Goal: Information Seeking & Learning: Understand process/instructions

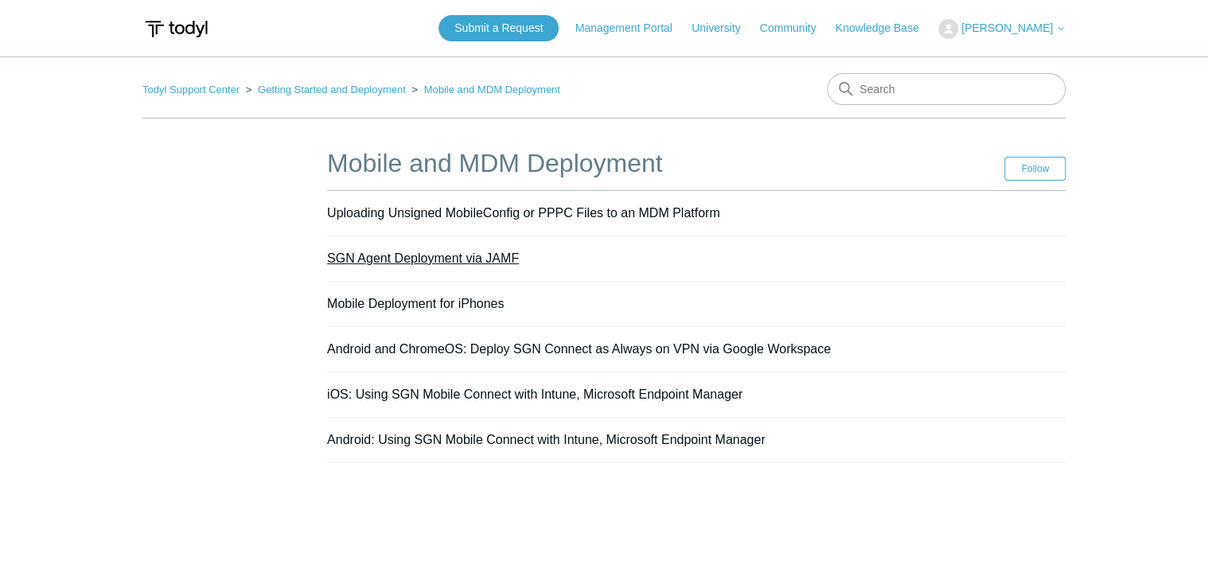
click at [410, 256] on link "SGN Agent Deployment via JAMF" at bounding box center [423, 259] width 192 height 14
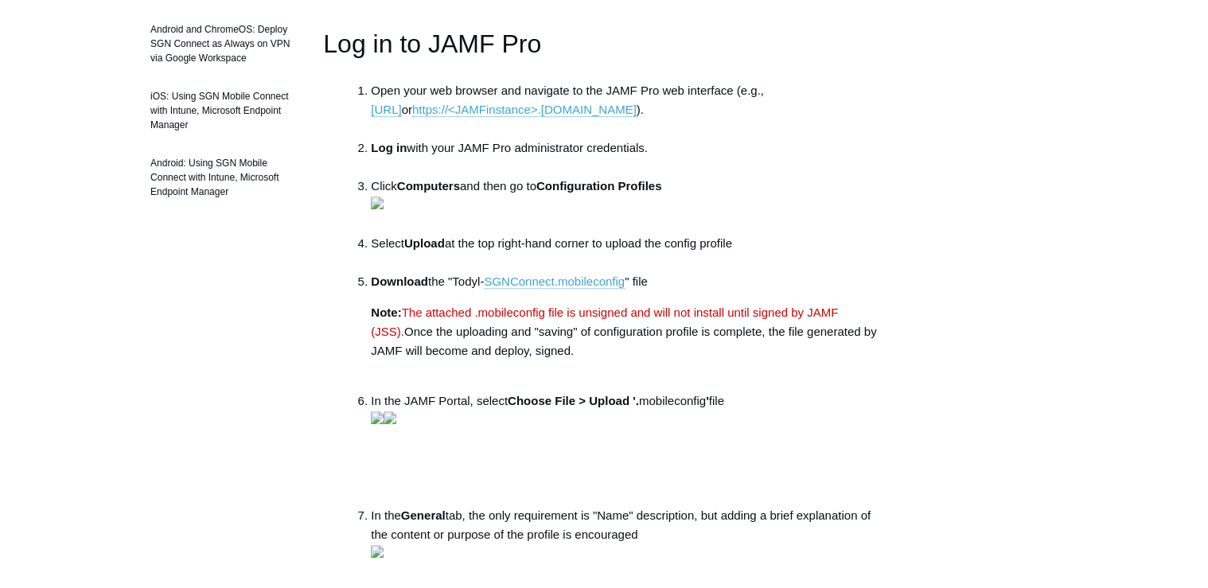
scroll to position [382, 0]
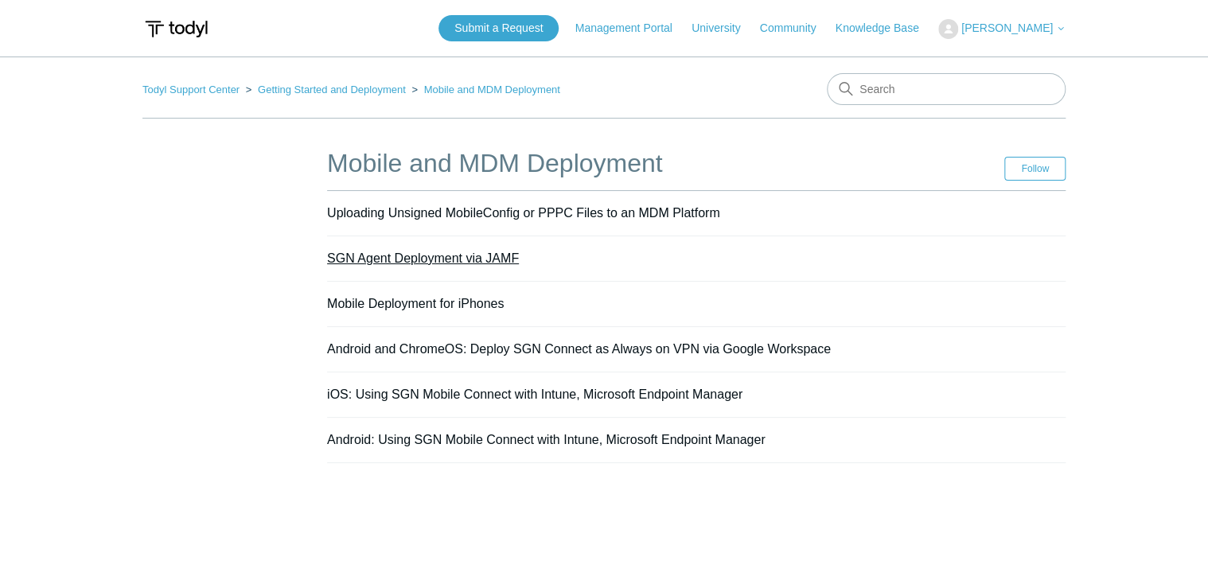
click at [419, 258] on link "SGN Agent Deployment via JAMF" at bounding box center [423, 259] width 192 height 14
click at [457, 301] on link "Mobile Deployment for iPhones" at bounding box center [415, 304] width 177 height 14
click at [418, 213] on link "Uploading Unsigned MobileConfig or PPPC Files to an MDM Platform" at bounding box center [523, 213] width 393 height 14
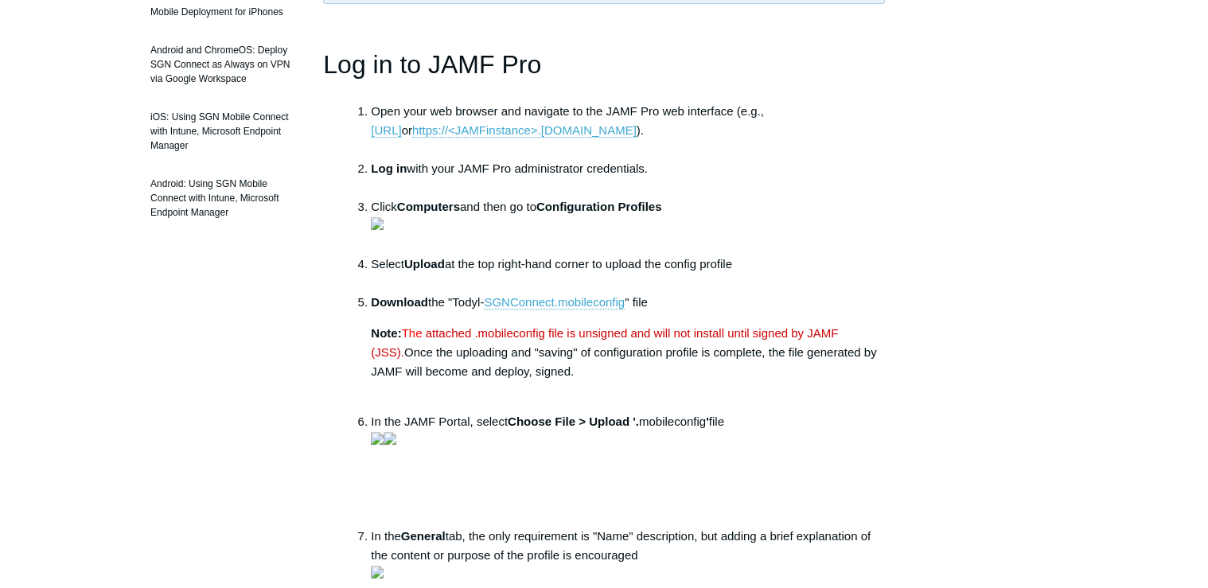
scroll to position [127, 0]
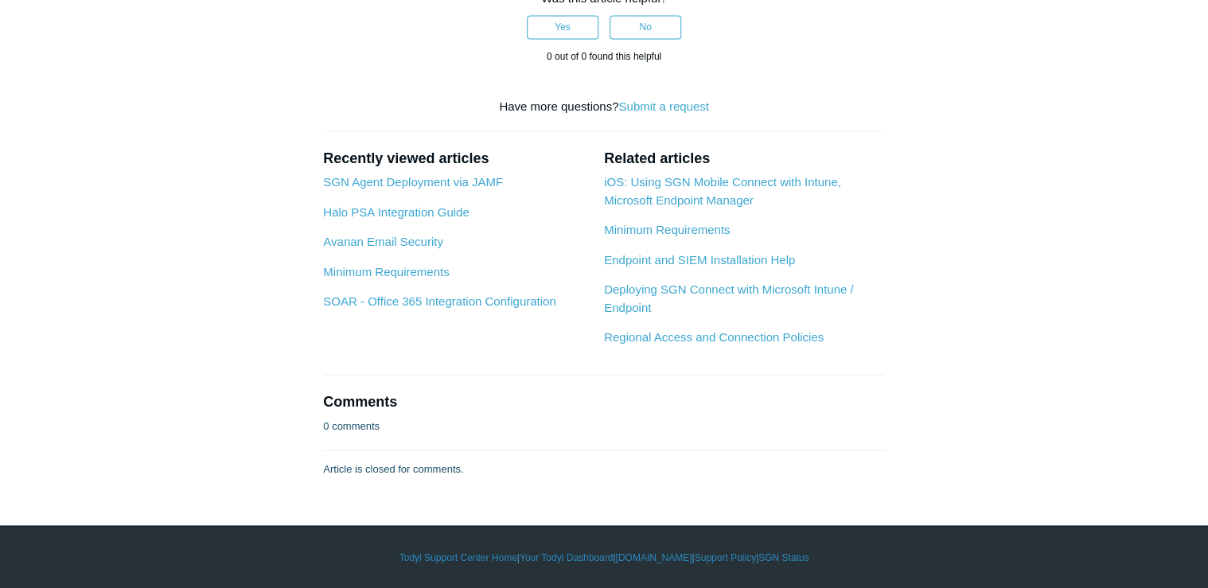
scroll to position [2738, 0]
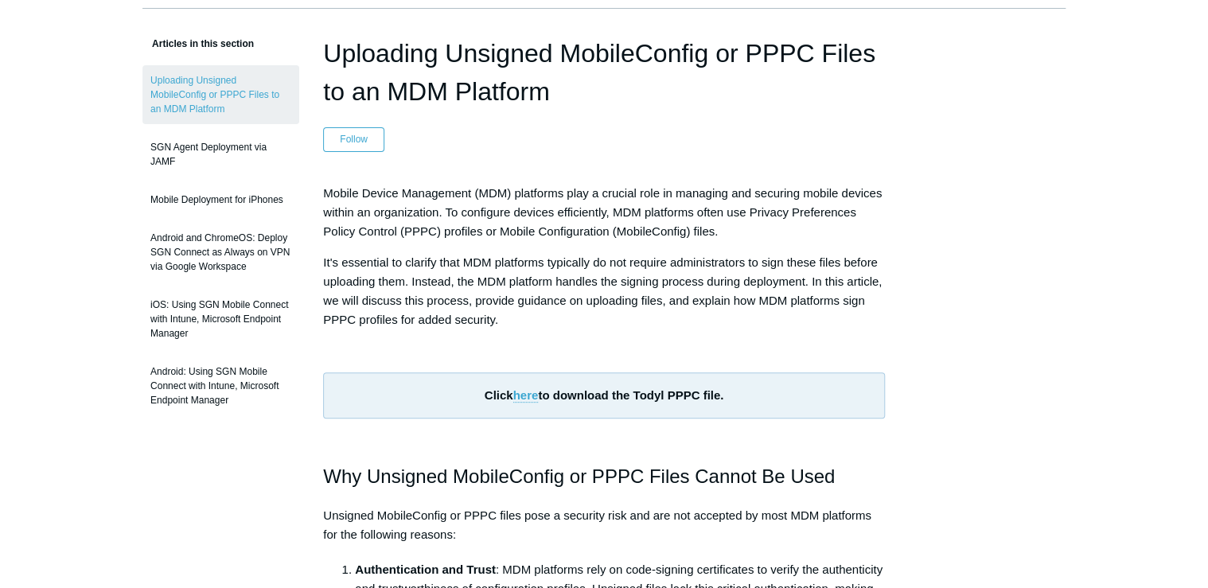
scroll to position [127, 0]
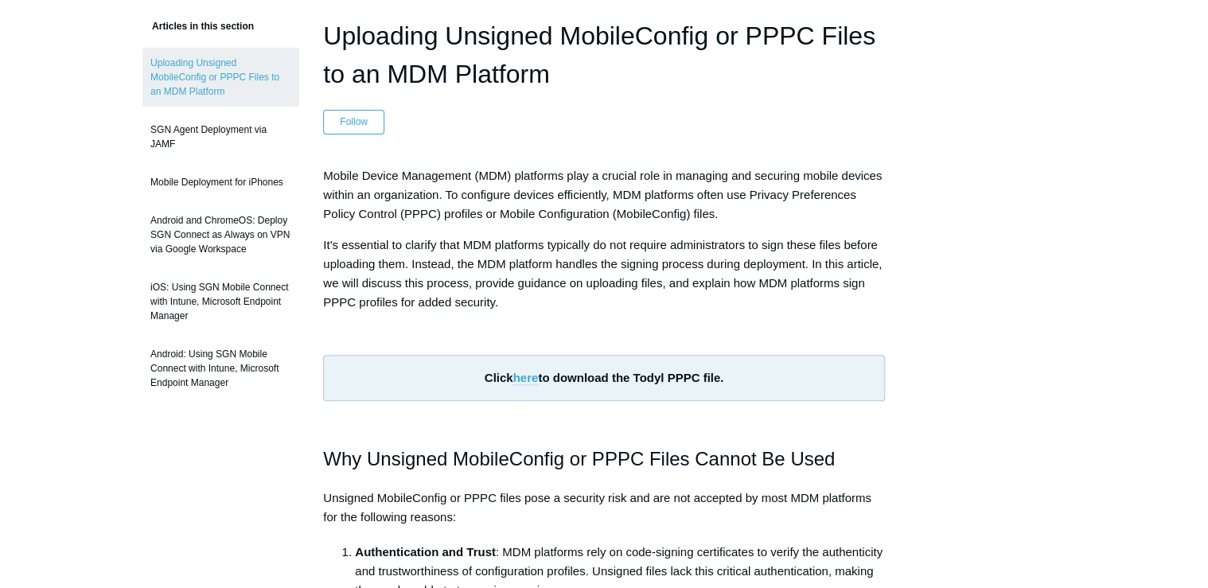
click at [527, 373] on link "here" at bounding box center [525, 378] width 25 height 14
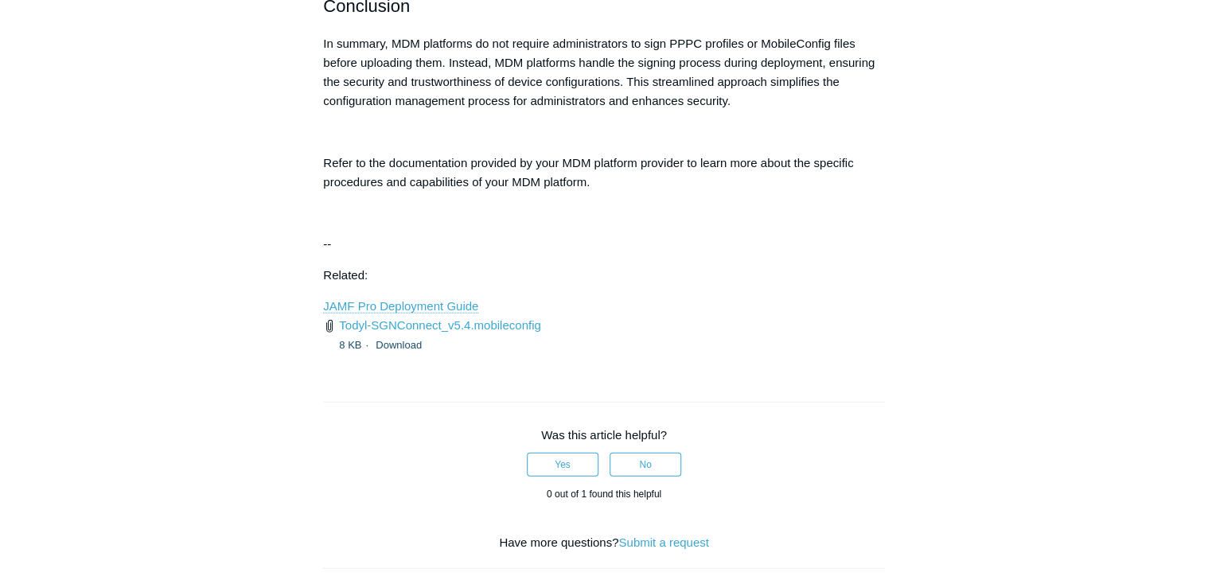
scroll to position [1911, 0]
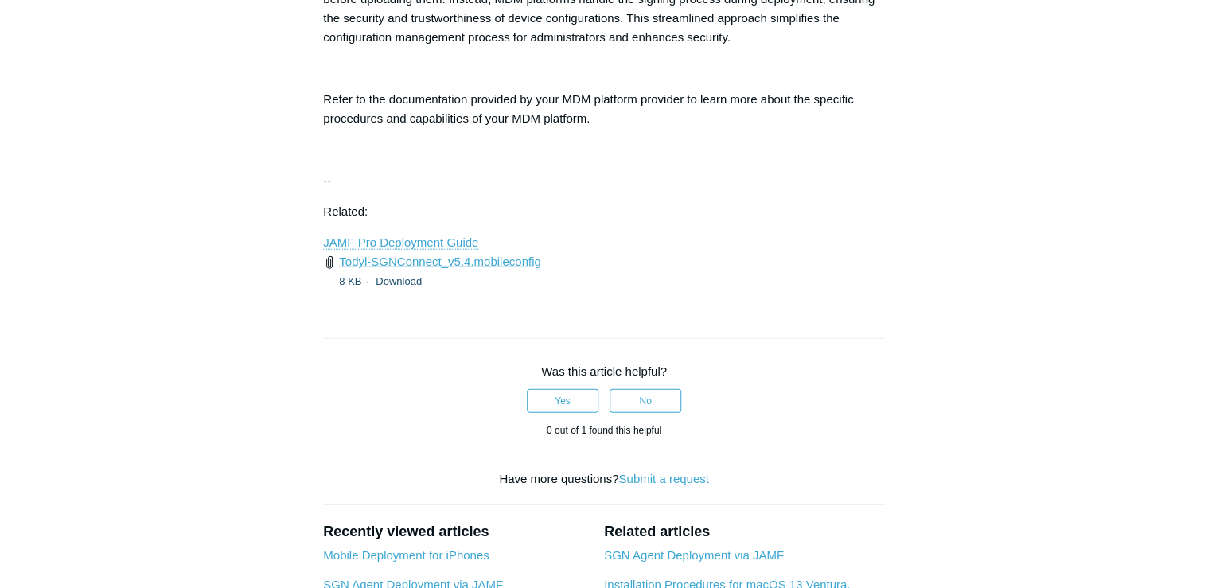
click at [472, 255] on link "Todyl-SGNConnect_v5.4.mobileconfig" at bounding box center [439, 262] width 201 height 14
click at [548, 245] on p "JAMF Pro Deployment Guide" at bounding box center [604, 242] width 562 height 19
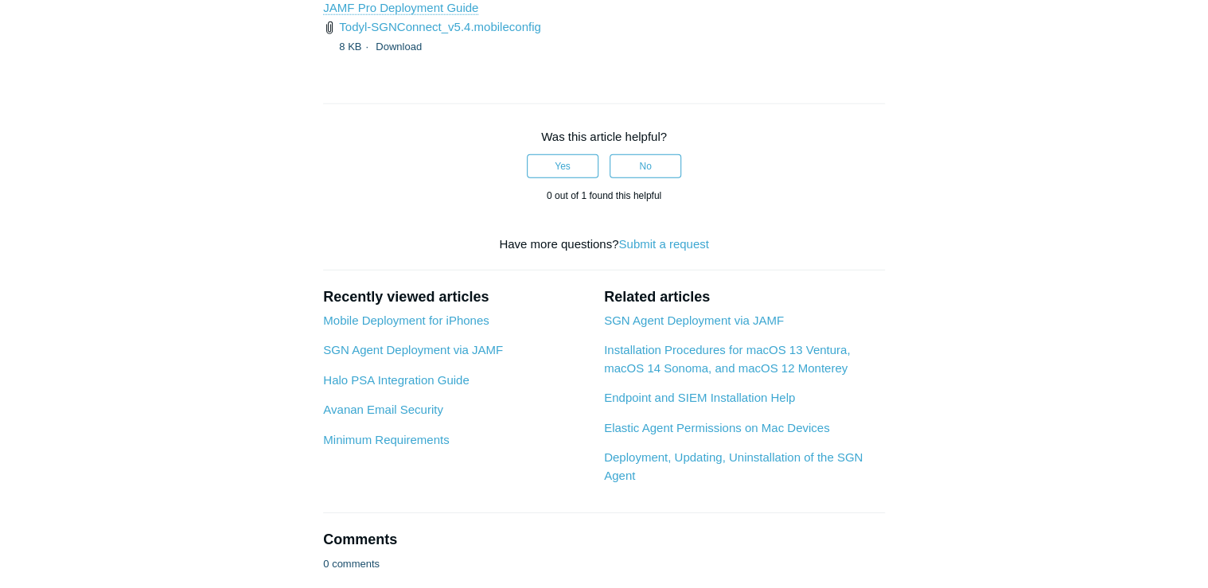
scroll to position [1964, 0]
